Goal: Task Accomplishment & Management: Manage account settings

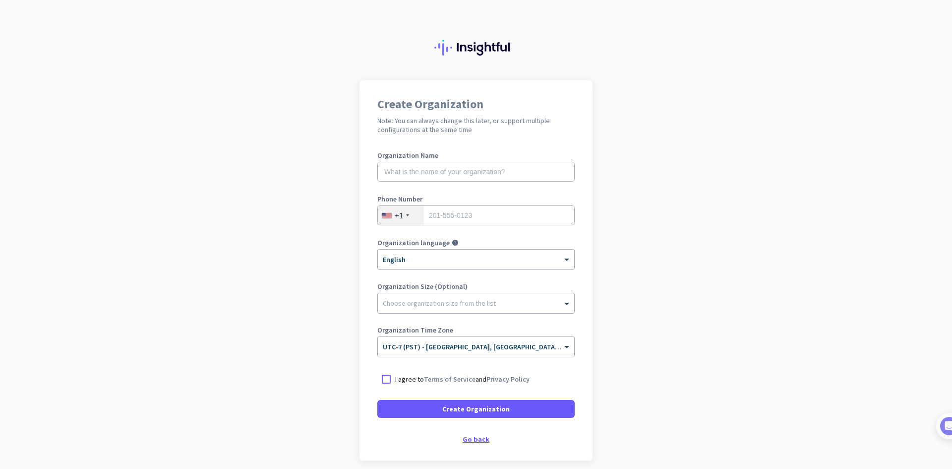
click at [476, 437] on div "Go back" at bounding box center [475, 438] width 197 height 7
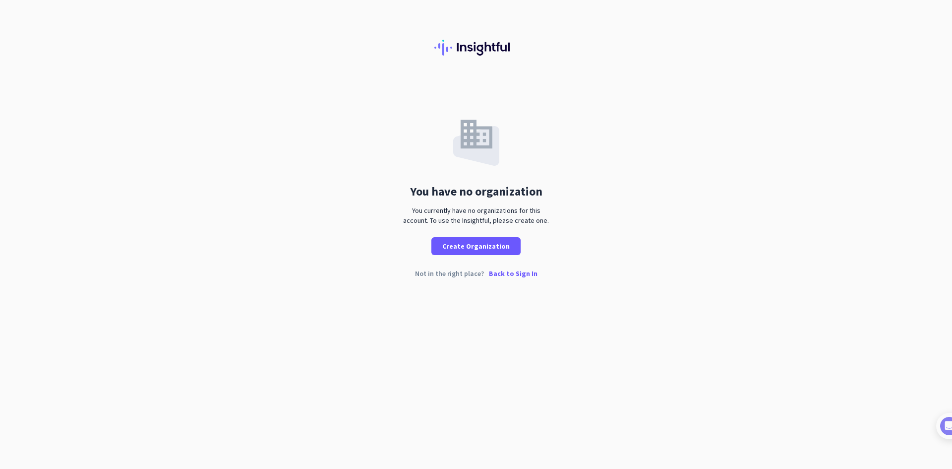
click at [512, 274] on p "Back to Sign In" at bounding box center [513, 273] width 49 height 7
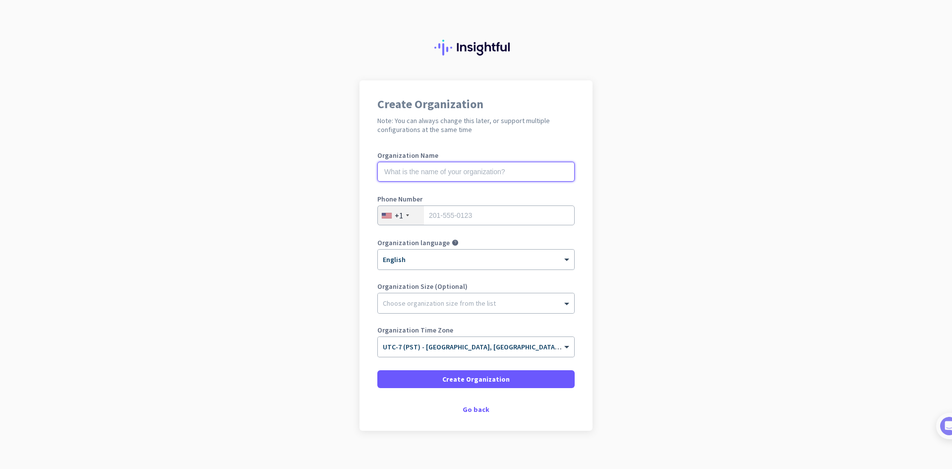
click at [472, 168] on input "text" at bounding box center [475, 172] width 197 height 20
type input "Ethiques"
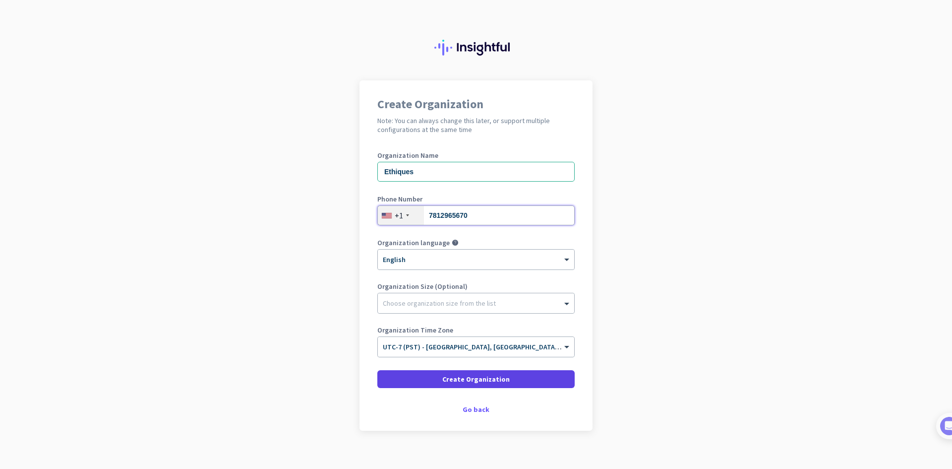
type input "7812965670"
click at [488, 381] on span "Create Organization" at bounding box center [475, 379] width 67 height 10
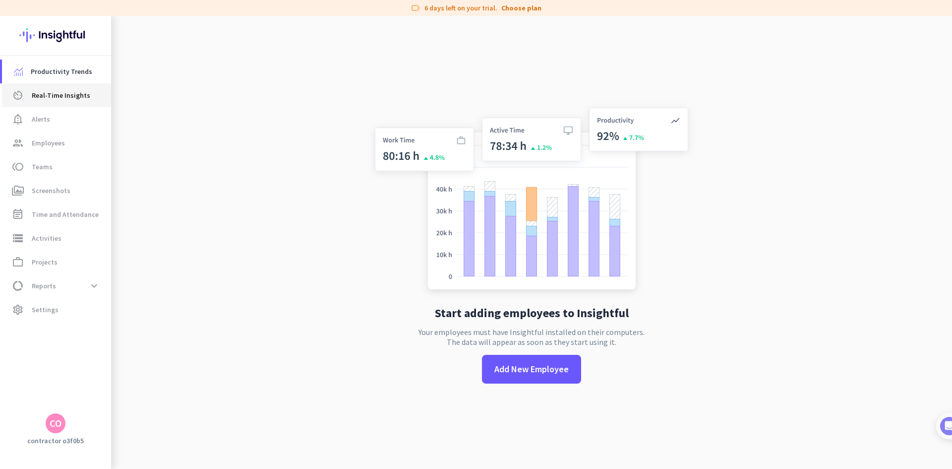
click at [59, 90] on span "Real-Time Insights" at bounding box center [61, 95] width 59 height 12
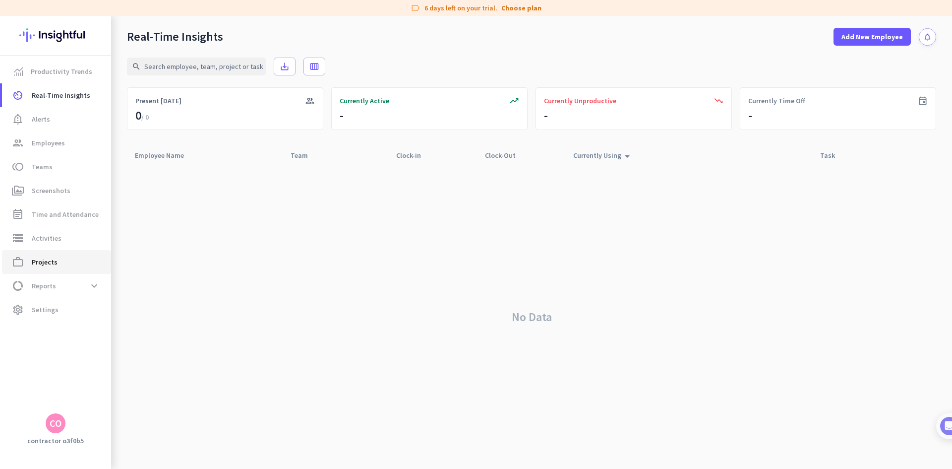
click at [56, 259] on span "Projects" at bounding box center [45, 262] width 26 height 12
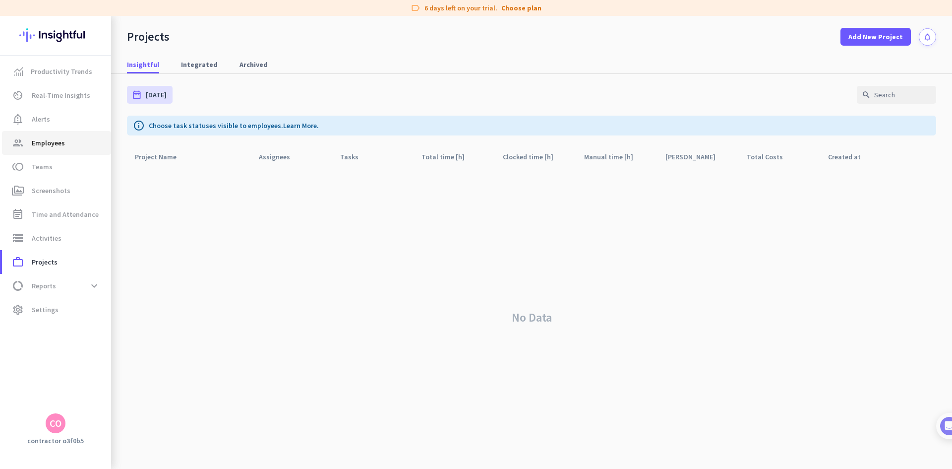
drag, startPoint x: 59, startPoint y: 140, endPoint x: 62, endPoint y: 149, distance: 8.8
click at [59, 141] on span "Employees" at bounding box center [48, 143] width 33 height 12
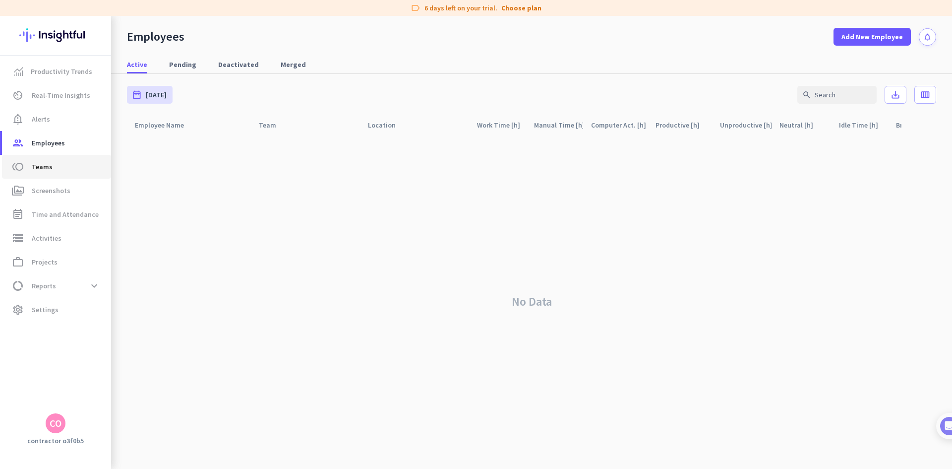
click at [57, 175] on link "toll Teams" at bounding box center [56, 167] width 109 height 24
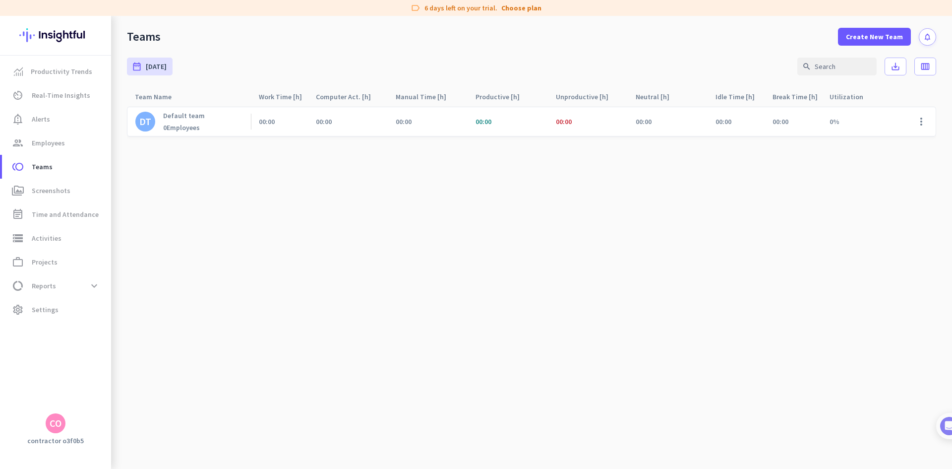
click at [67, 437] on h3 "contractor o3f0b5" at bounding box center [55, 440] width 111 height 9
click at [57, 416] on div "CO" at bounding box center [56, 423] width 20 height 20
click at [97, 402] on span "Sign out" at bounding box center [108, 404] width 60 height 9
